Goal: Information Seeking & Learning: Learn about a topic

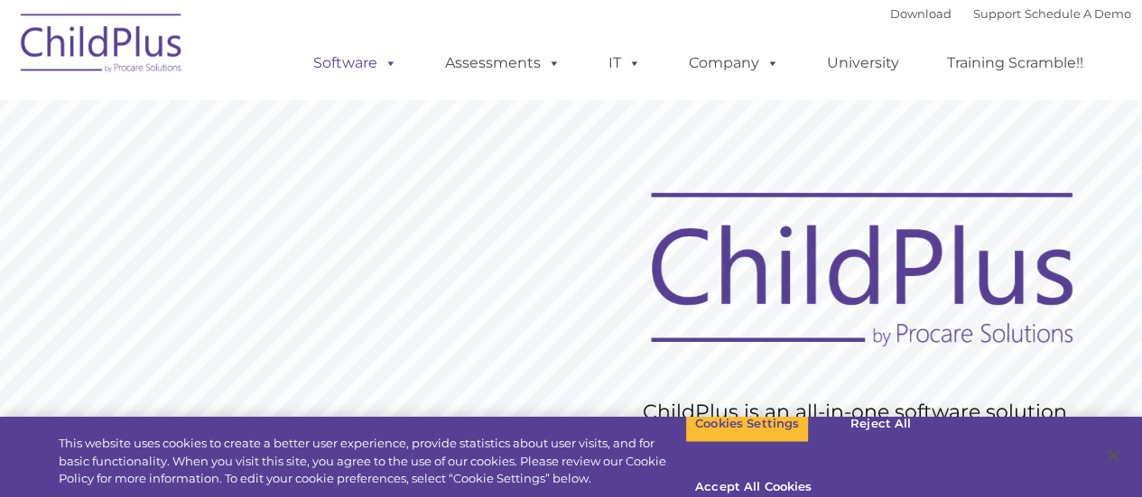
click at [365, 66] on link "Software" at bounding box center [355, 63] width 120 height 36
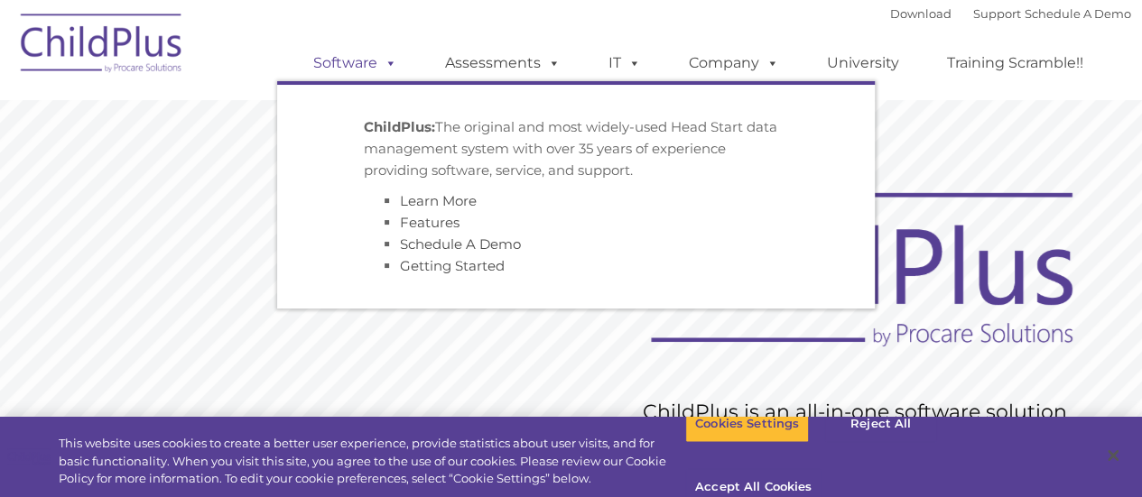
click at [391, 60] on span at bounding box center [387, 62] width 20 height 17
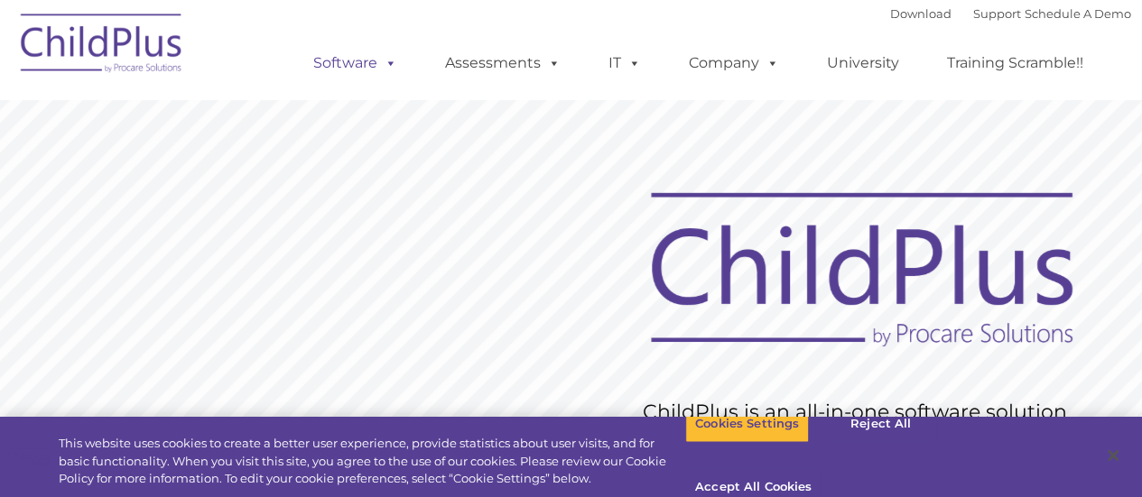
click at [360, 60] on link "Software" at bounding box center [355, 63] width 120 height 36
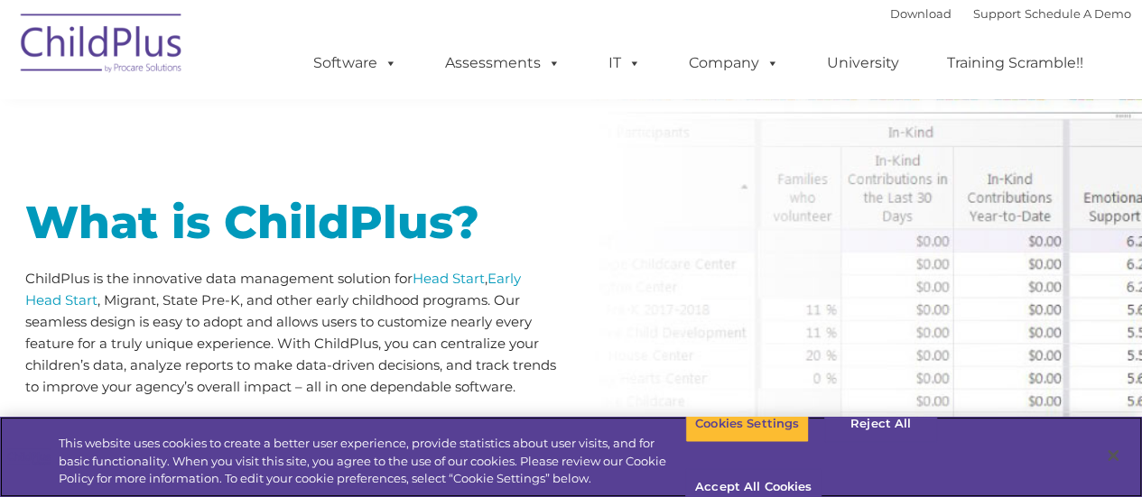
scroll to position [842, 0]
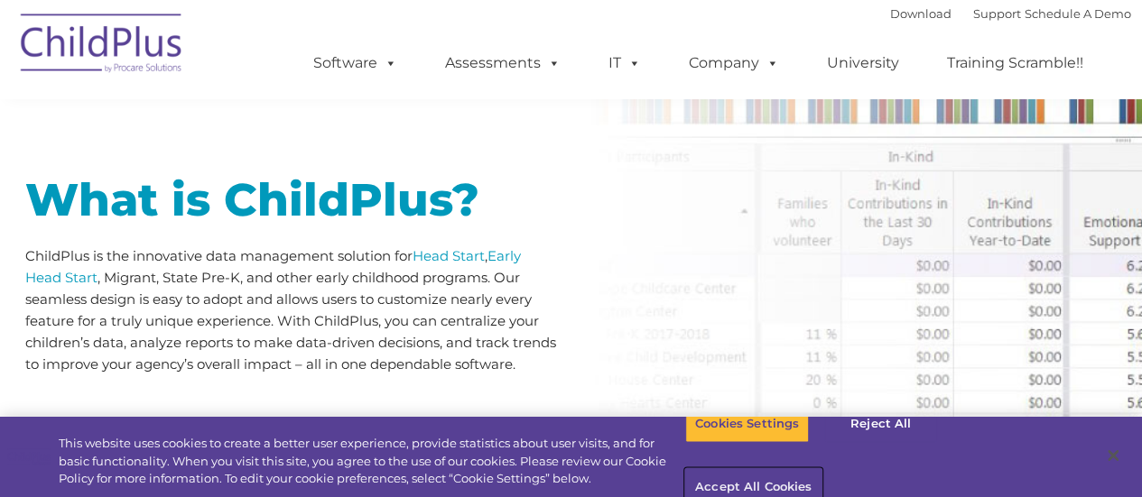
click at [821, 469] on button "Accept All Cookies" at bounding box center [753, 488] width 136 height 38
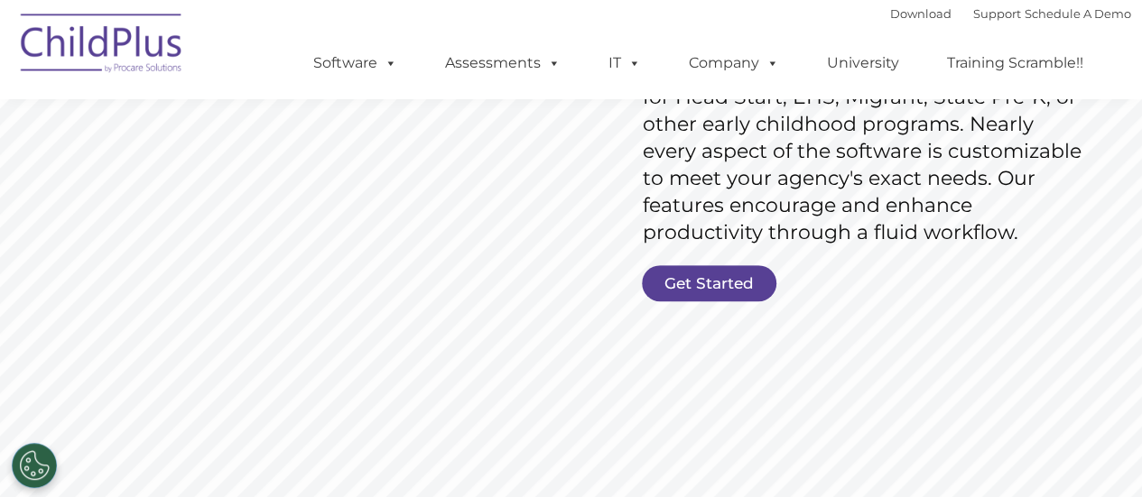
scroll to position [0, 0]
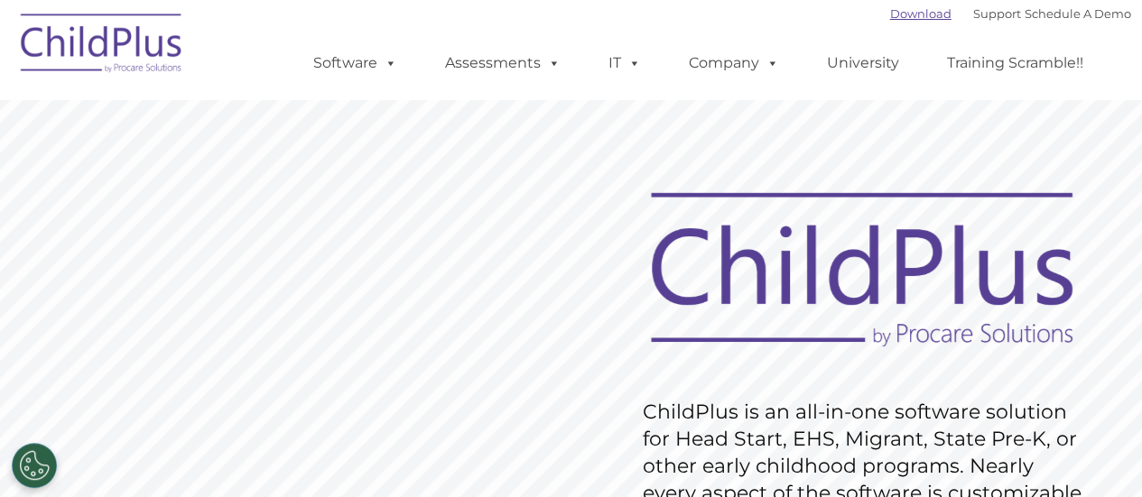
click at [890, 8] on link "Download" at bounding box center [920, 13] width 61 height 14
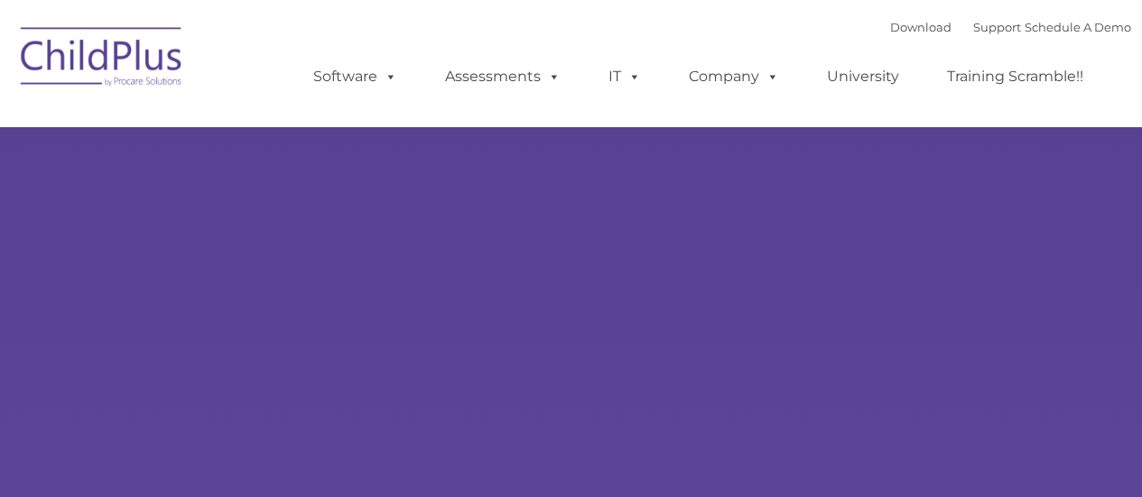
type input ""
select select "MEDIUM"
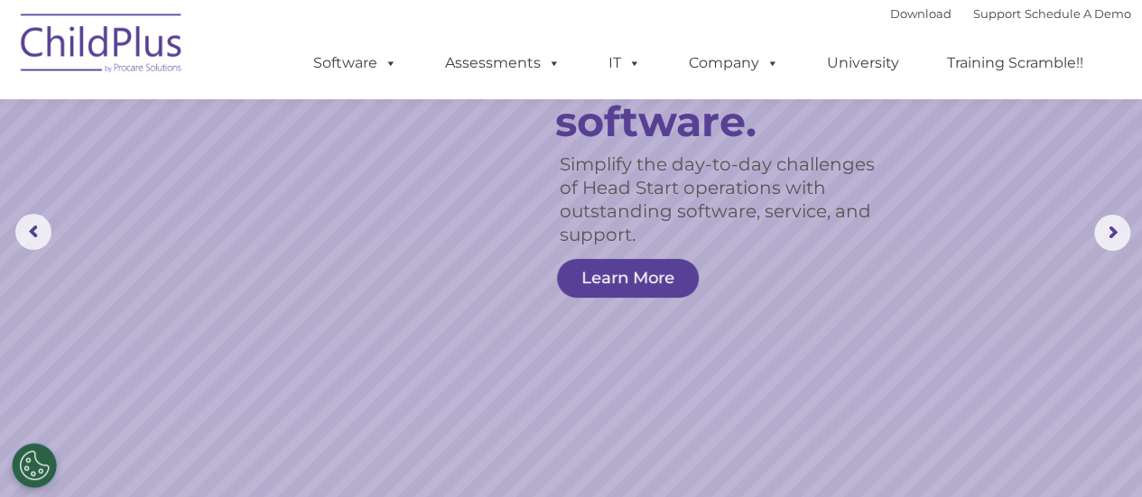
scroll to position [104, 0]
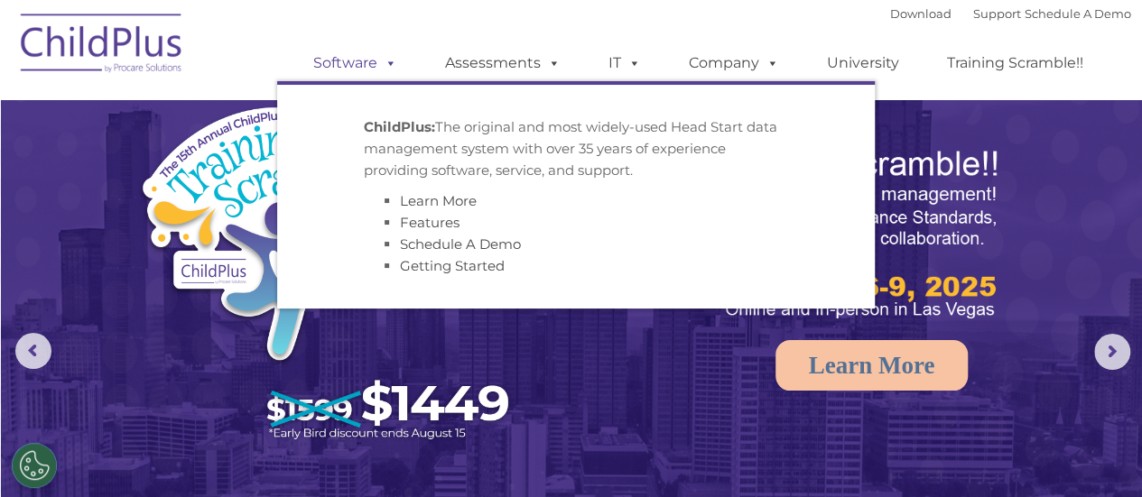
click at [366, 68] on link "Software" at bounding box center [355, 63] width 120 height 36
click at [375, 183] on div "ChildPlus: The original and most widely-used Head Start data management system …" at bounding box center [576, 196] width 424 height 161
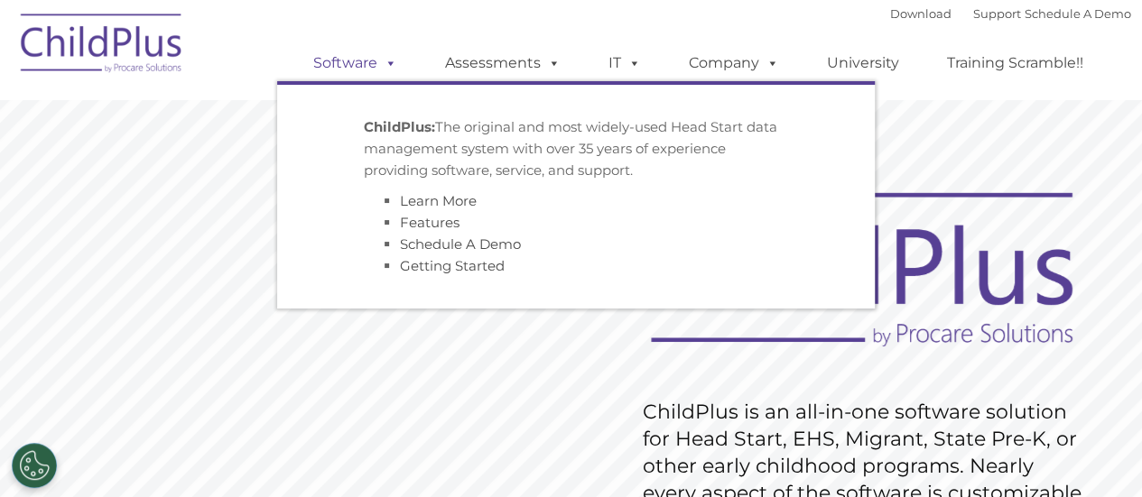
click at [349, 60] on link "Software" at bounding box center [355, 63] width 120 height 36
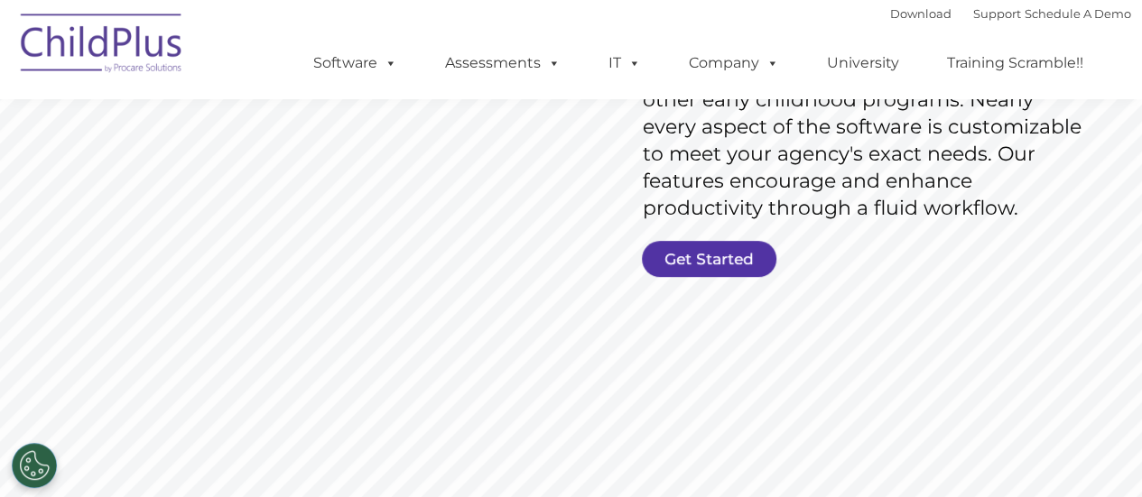
scroll to position [363, 0]
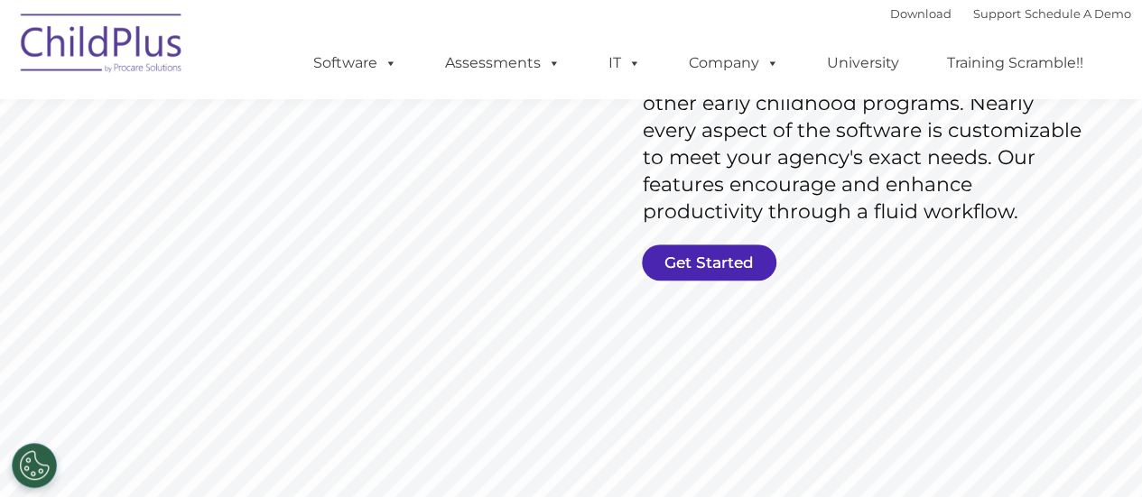
click at [743, 255] on link "Get Started" at bounding box center [709, 263] width 134 height 36
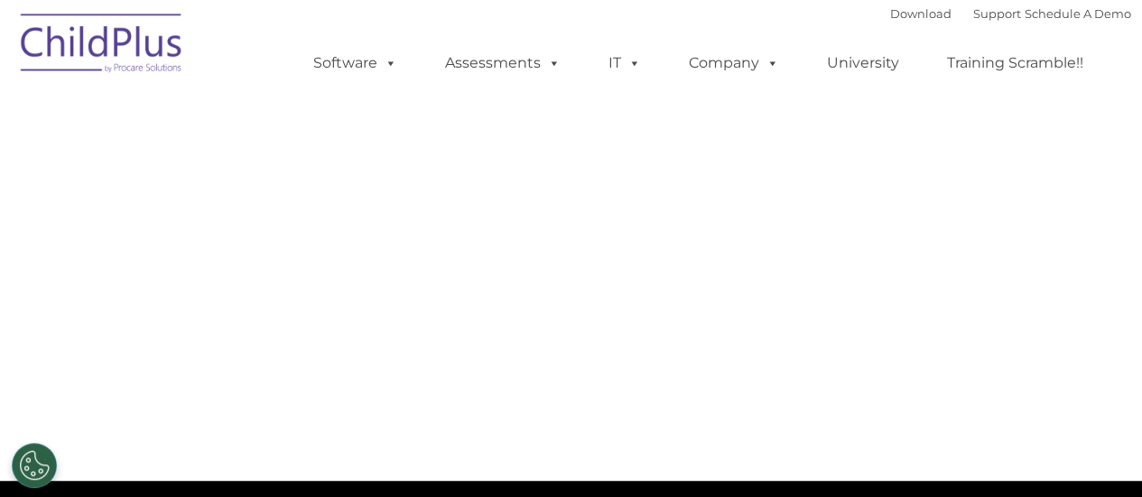
select select "MEDIUM"
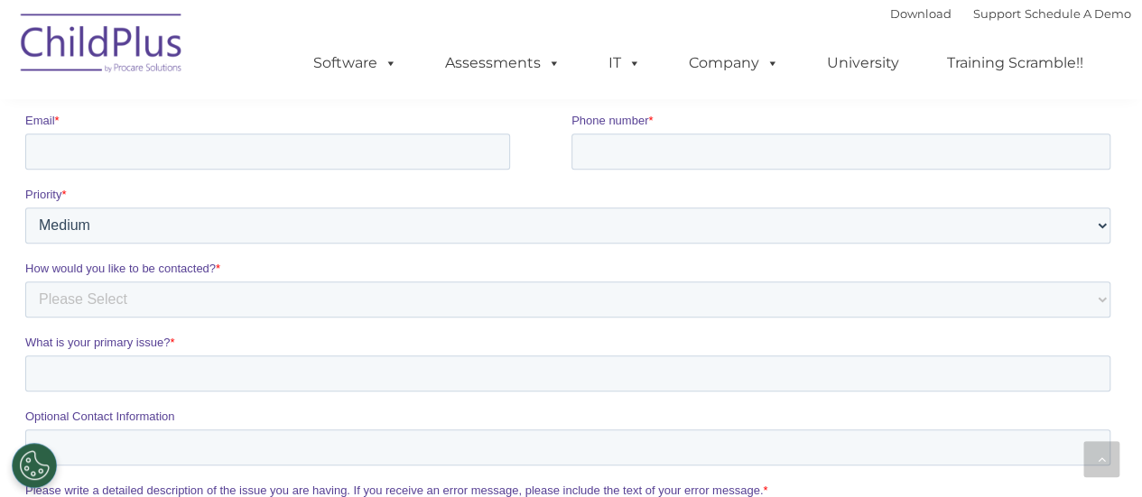
scroll to position [547, 0]
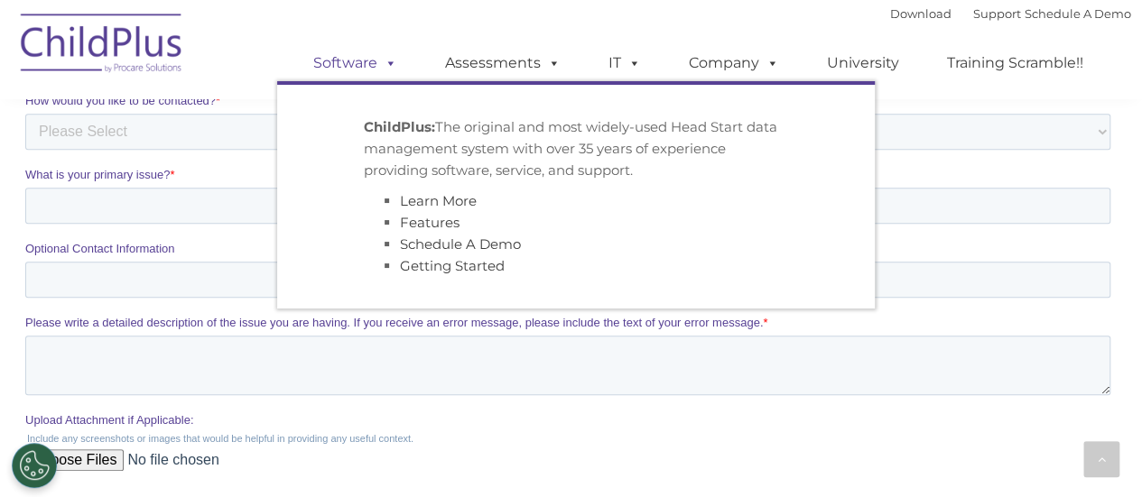
click at [353, 59] on link "Software" at bounding box center [355, 63] width 120 height 36
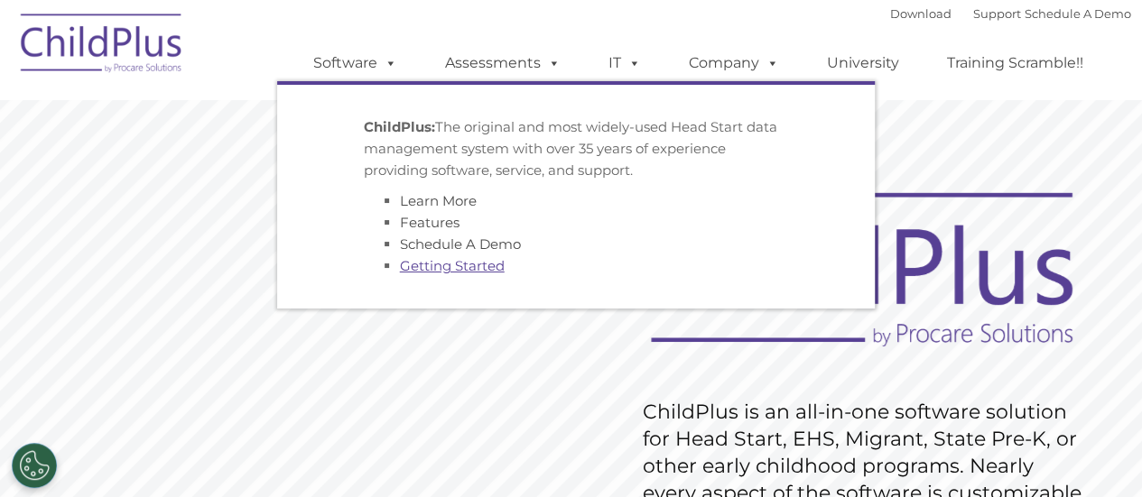
click at [449, 264] on link "Getting Started" at bounding box center [452, 265] width 105 height 17
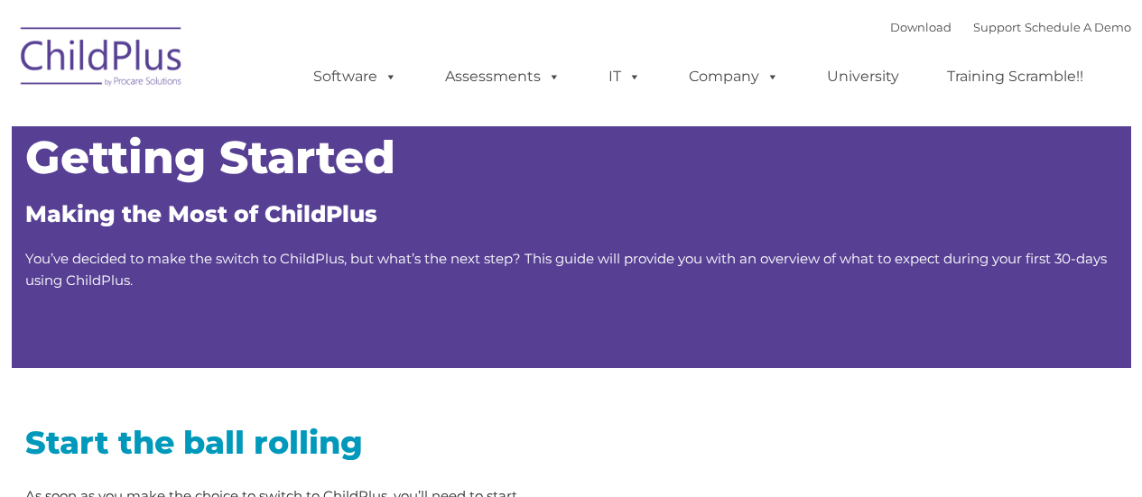
type input ""
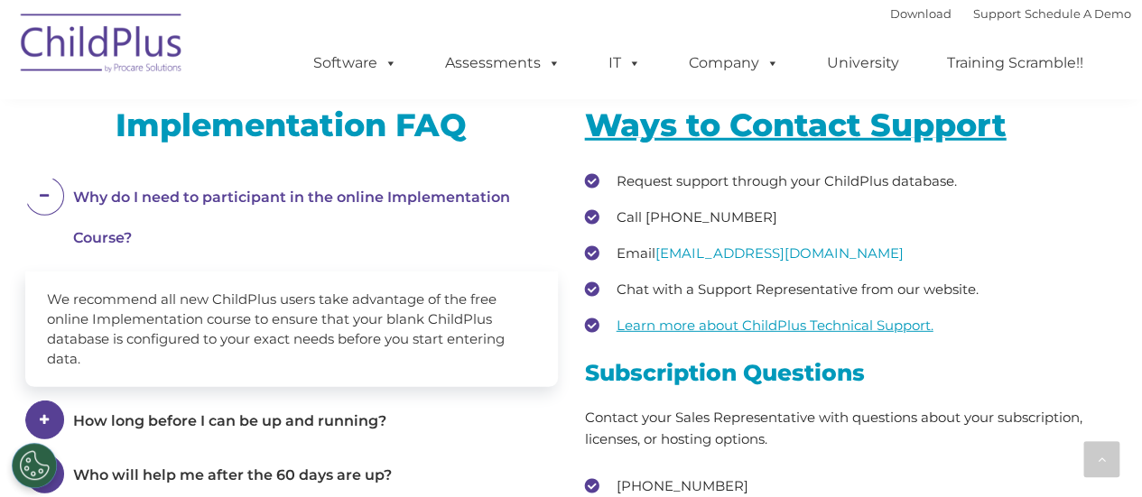
scroll to position [3008, 0]
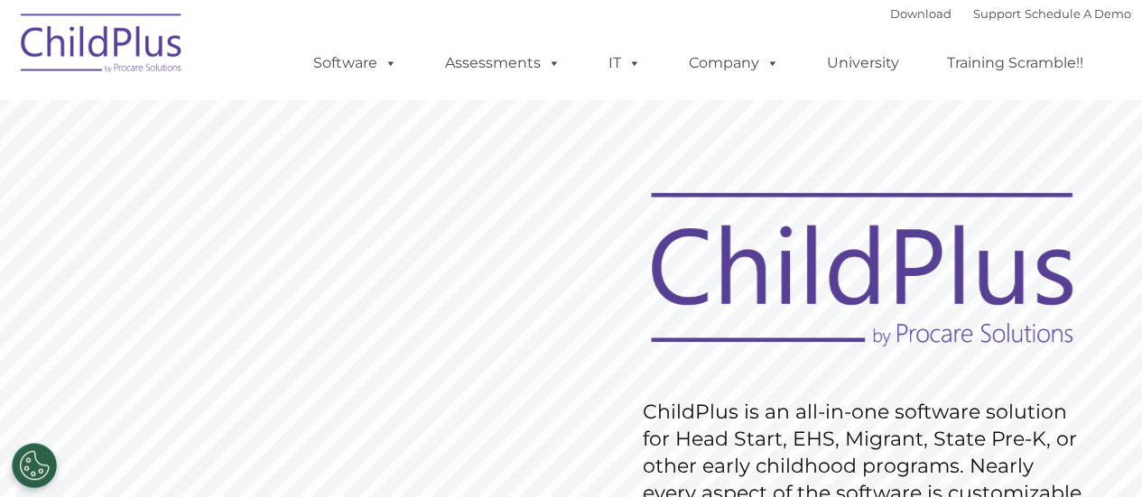
click at [119, 37] on img at bounding box center [102, 46] width 180 height 90
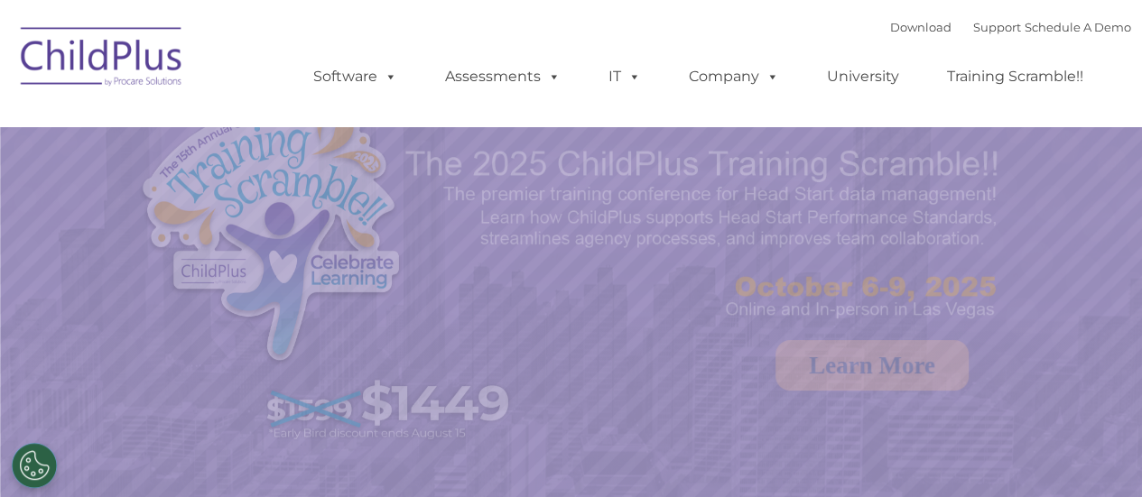
select select "MEDIUM"
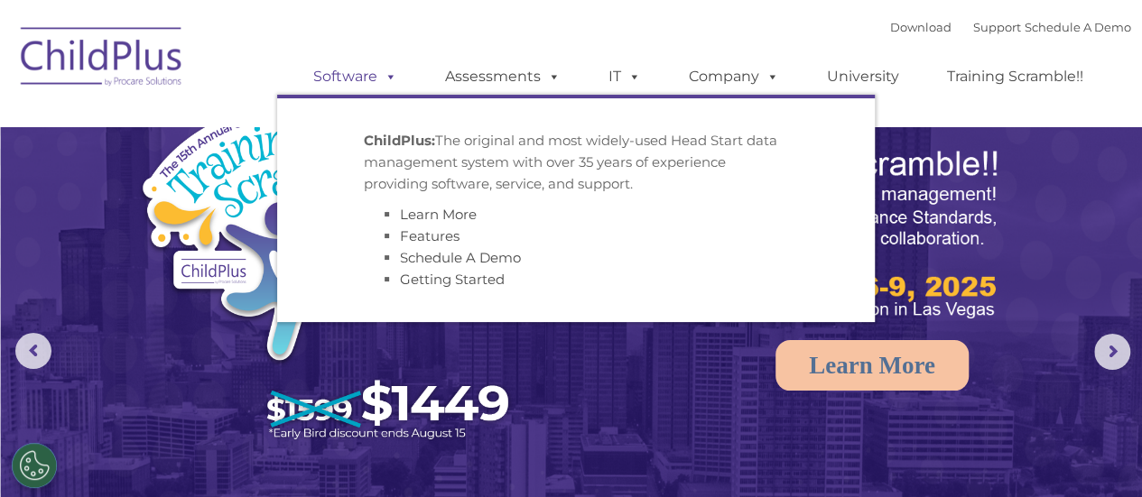
click at [356, 79] on link "Software" at bounding box center [355, 77] width 120 height 36
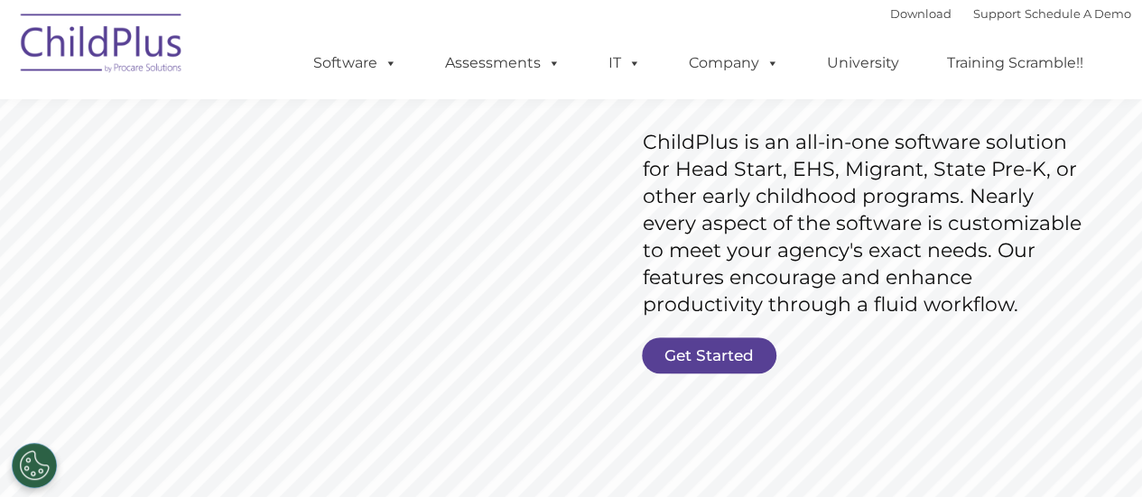
scroll to position [262, 0]
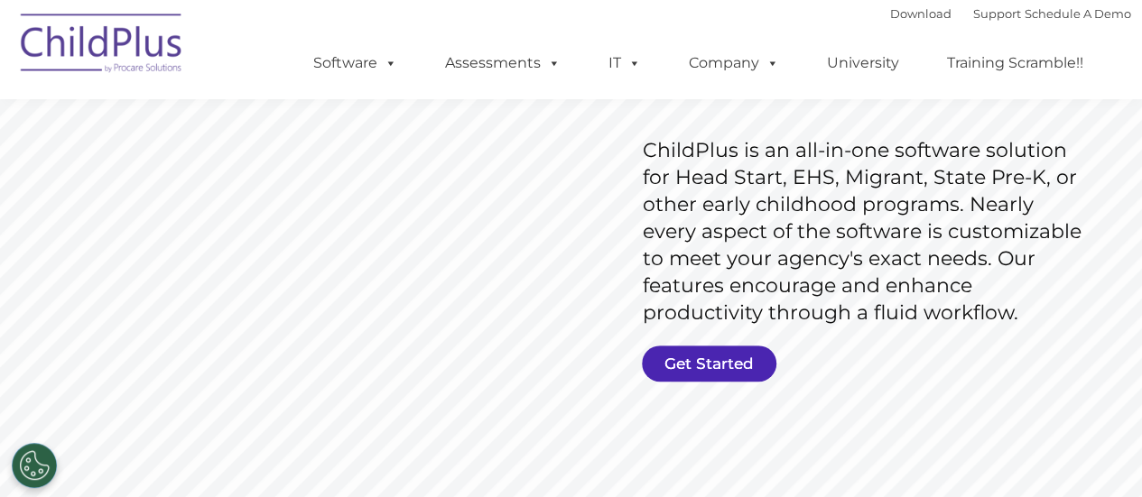
click at [700, 356] on link "Get Started" at bounding box center [709, 364] width 134 height 36
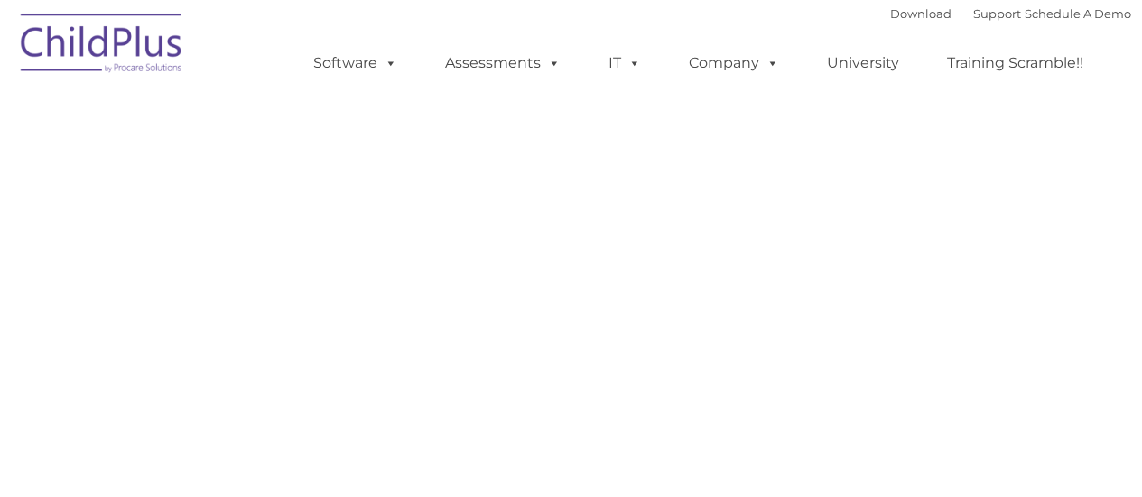
select select "MEDIUM"
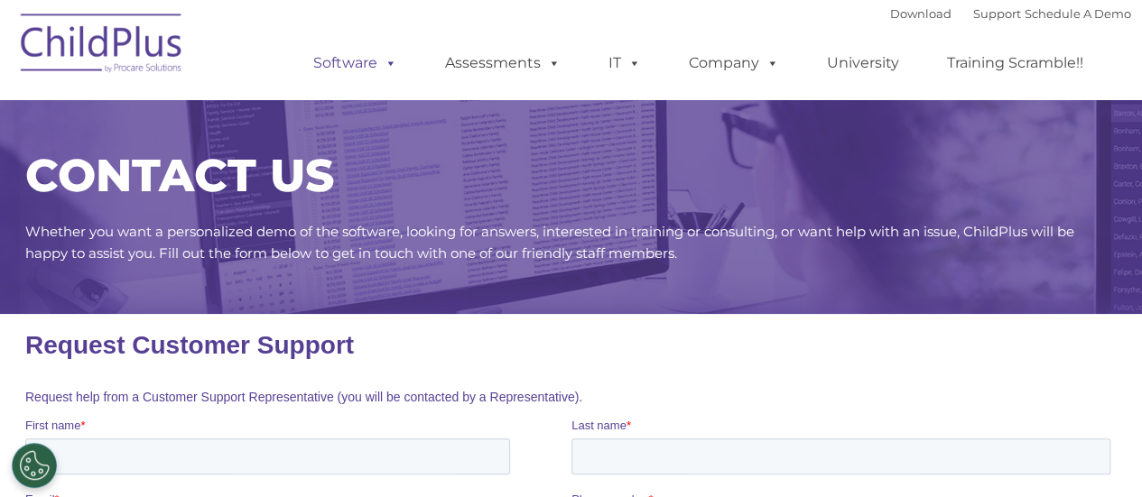
click at [361, 60] on link "Software" at bounding box center [355, 63] width 120 height 36
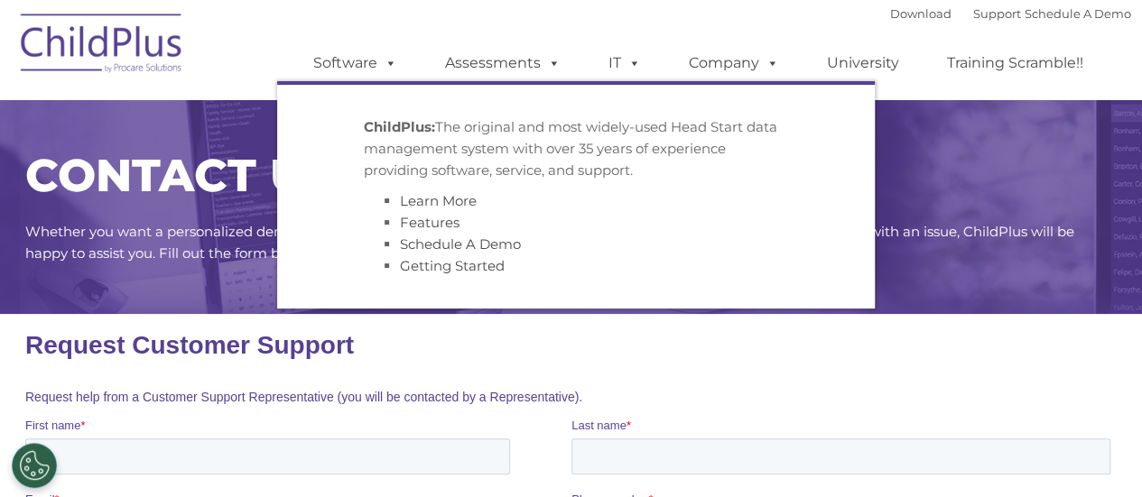
click at [406, 134] on strong "ChildPlus:" at bounding box center [399, 126] width 71 height 17
click at [397, 122] on strong "ChildPlus:" at bounding box center [399, 126] width 71 height 17
click at [347, 64] on link "Software" at bounding box center [355, 63] width 120 height 36
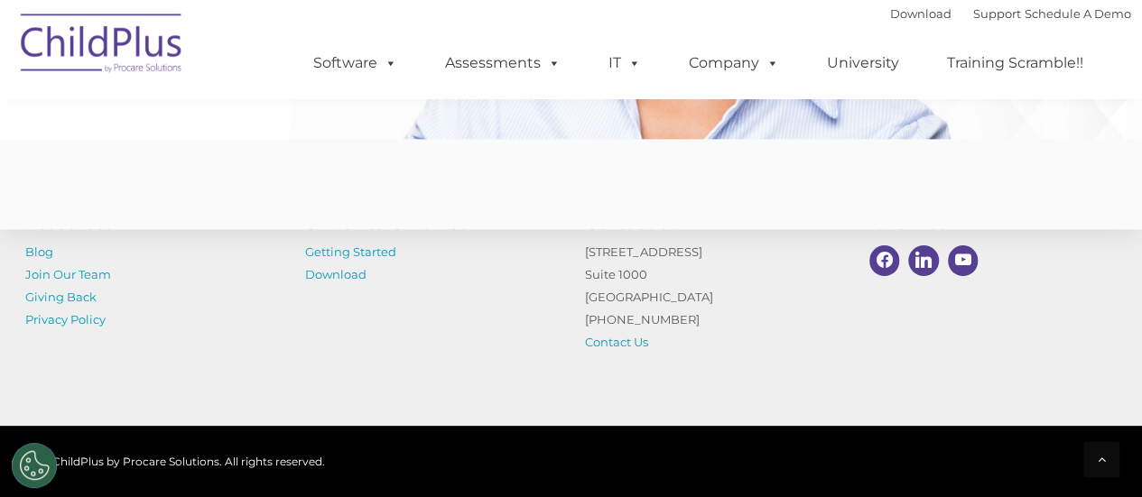
scroll to position [4612, 0]
